Goal: Transaction & Acquisition: Purchase product/service

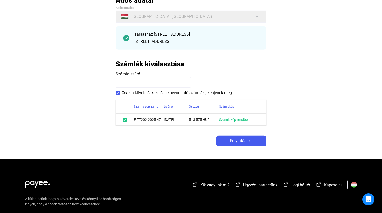
scroll to position [41, 0]
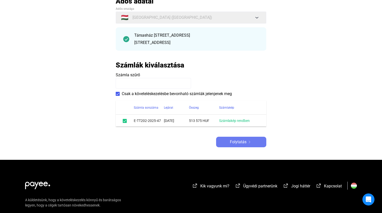
drag, startPoint x: 237, startPoint y: 144, endPoint x: 121, endPoint y: 141, distance: 116.6
click at [236, 144] on span "Folytatás" at bounding box center [238, 142] width 17 height 6
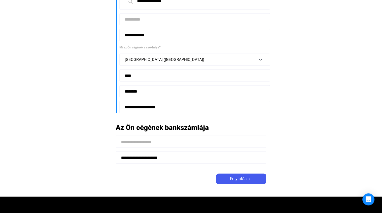
scroll to position [80, 0]
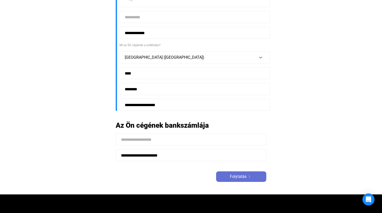
click at [240, 175] on span "Folytatás" at bounding box center [238, 177] width 17 height 6
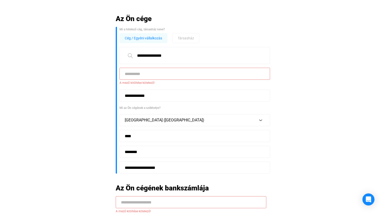
scroll to position [23, 0]
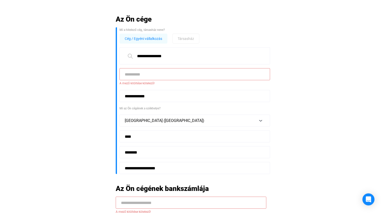
click at [124, 75] on input at bounding box center [194, 74] width 150 height 12
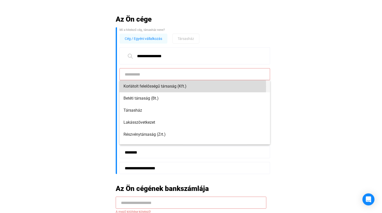
click at [132, 87] on span "Korlátolt felelősségű társaság (Kft.)" at bounding box center [194, 86] width 142 height 6
type input "**********"
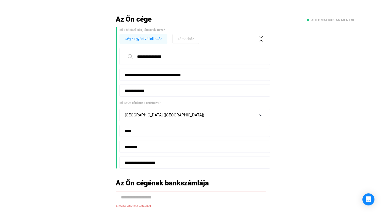
scroll to position [167, 0]
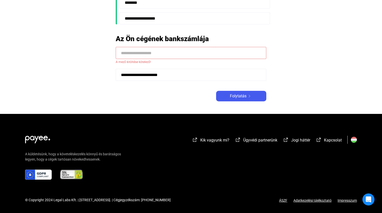
click at [122, 52] on input at bounding box center [191, 53] width 150 height 12
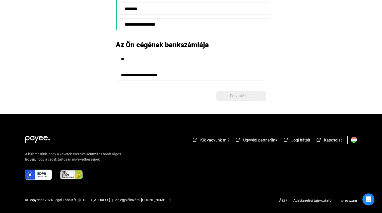
scroll to position [161, 0]
type input "**********"
click at [243, 98] on span "Folytatás" at bounding box center [238, 96] width 17 height 6
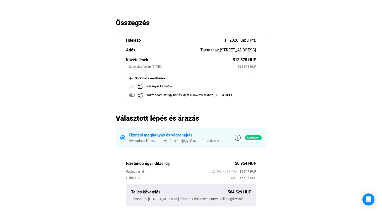
scroll to position [22, 0]
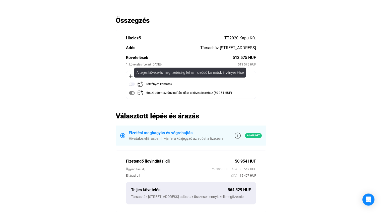
click at [130, 84] on img at bounding box center [132, 84] width 6 height 6
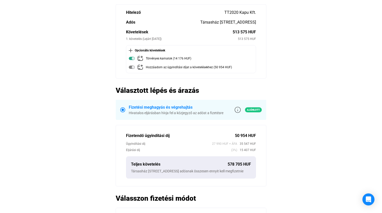
scroll to position [49, 0]
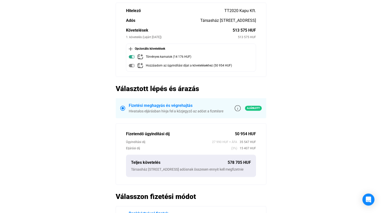
click at [130, 49] on img at bounding box center [131, 49] width 4 height 4
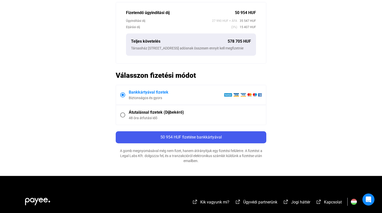
scroll to position [167, 0]
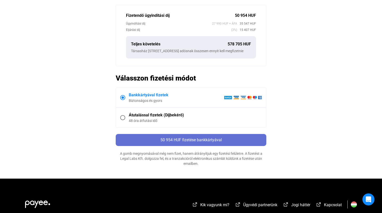
drag, startPoint x: 193, startPoint y: 146, endPoint x: 184, endPoint y: 147, distance: 9.3
click at [193, 142] on span "50 954 HUF fizetése bankkártyával" at bounding box center [190, 139] width 61 height 5
